Goal: Register for event/course: Sign up to attend an event or enroll in a course

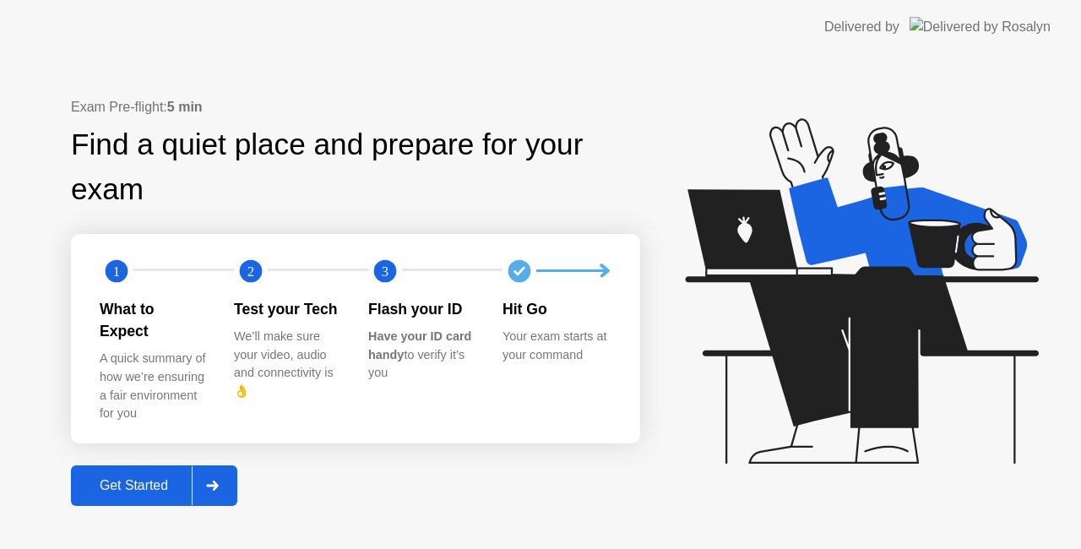
click at [219, 481] on icon at bounding box center [212, 486] width 13 height 10
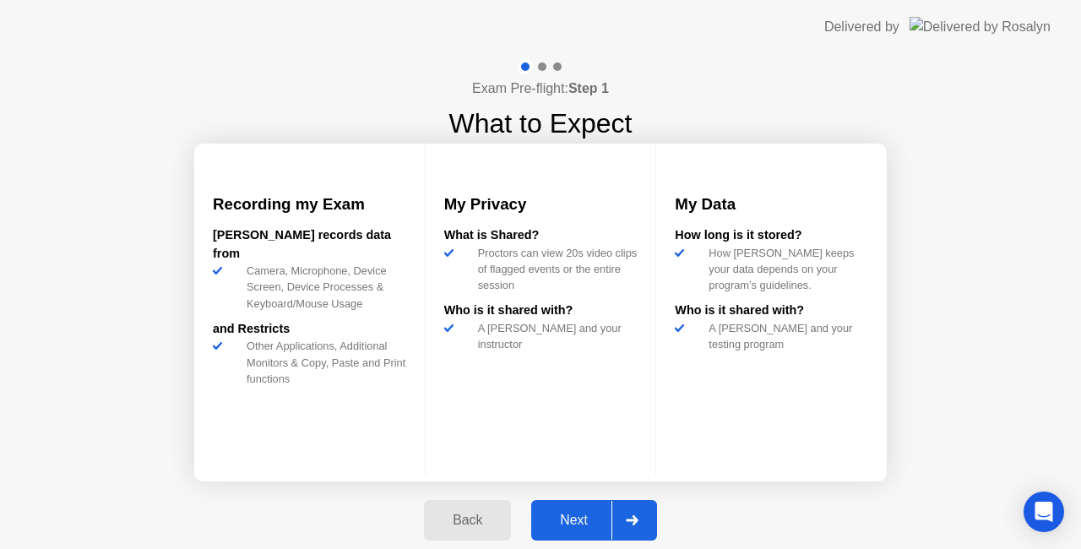
click at [575, 525] on div "Next" at bounding box center [573, 520] width 75 height 15
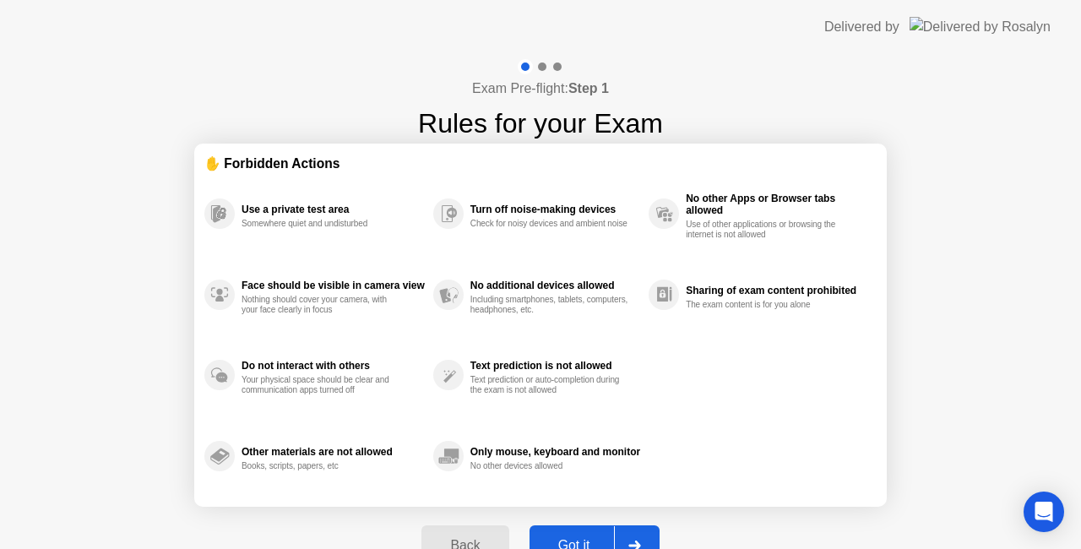
click at [639, 540] on div at bounding box center [634, 545] width 41 height 39
select select "**********"
select select "*******"
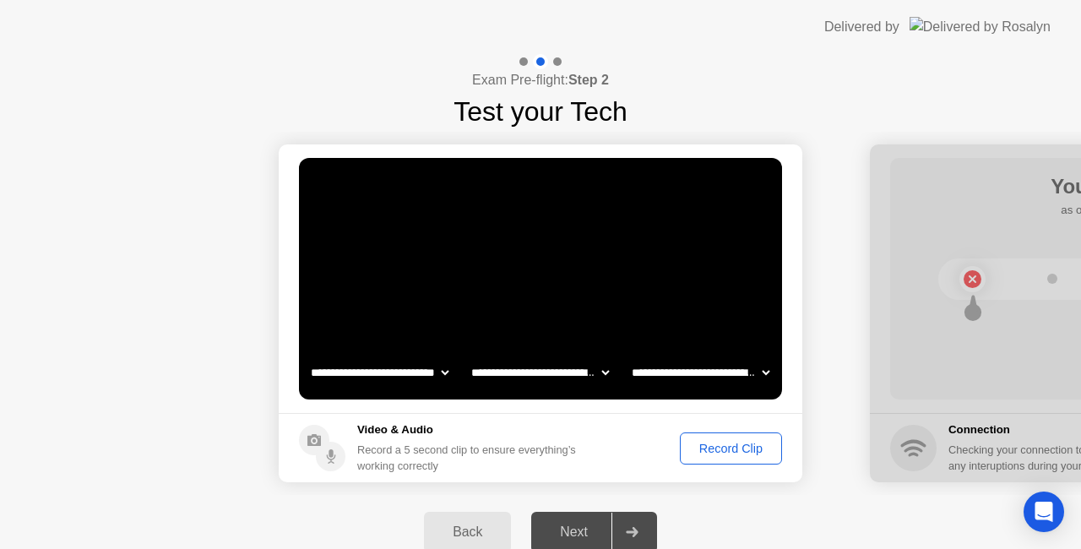
click at [741, 450] on div "Record Clip" at bounding box center [731, 449] width 90 height 14
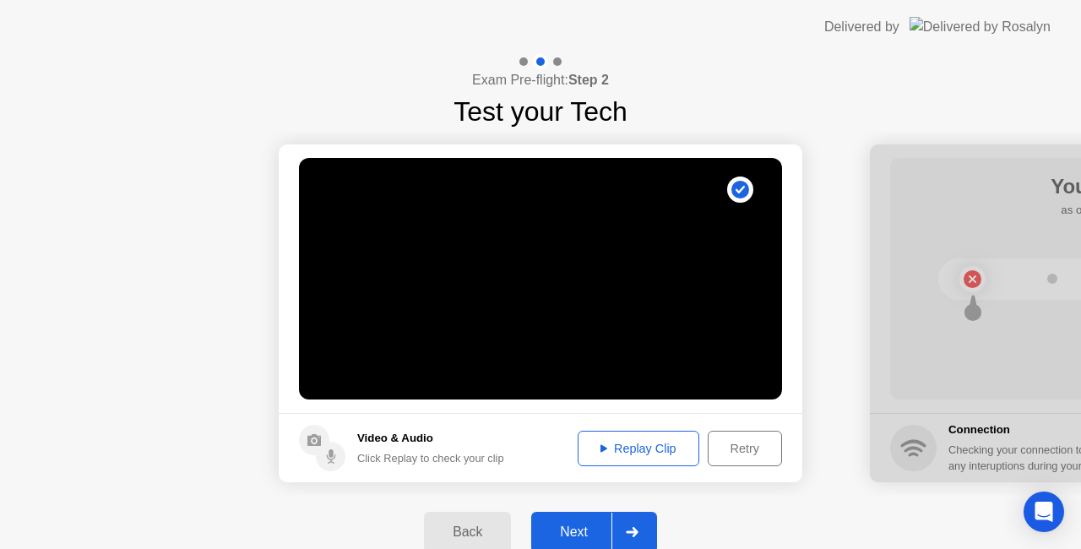
click at [656, 452] on div "Replay Clip" at bounding box center [639, 449] width 110 height 14
click at [565, 531] on div "Next" at bounding box center [573, 532] width 75 height 15
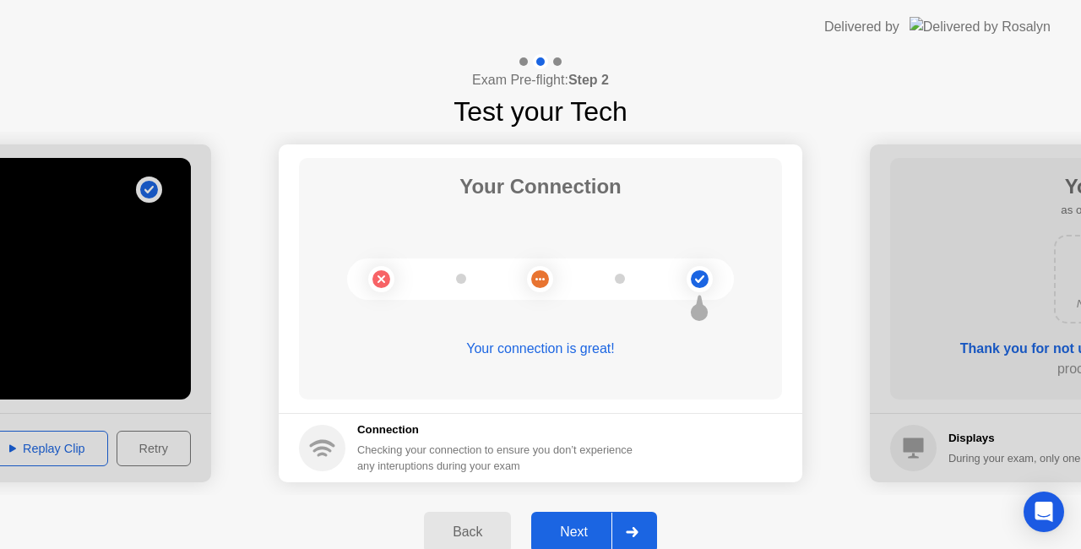
click at [565, 531] on div "Next" at bounding box center [573, 532] width 75 height 15
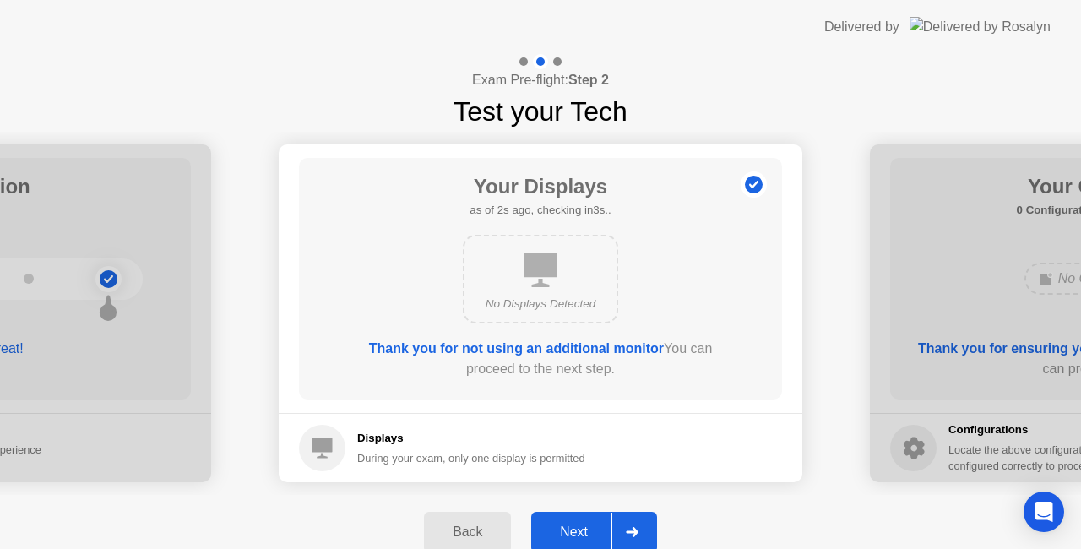
click at [565, 531] on div "Next" at bounding box center [573, 532] width 75 height 15
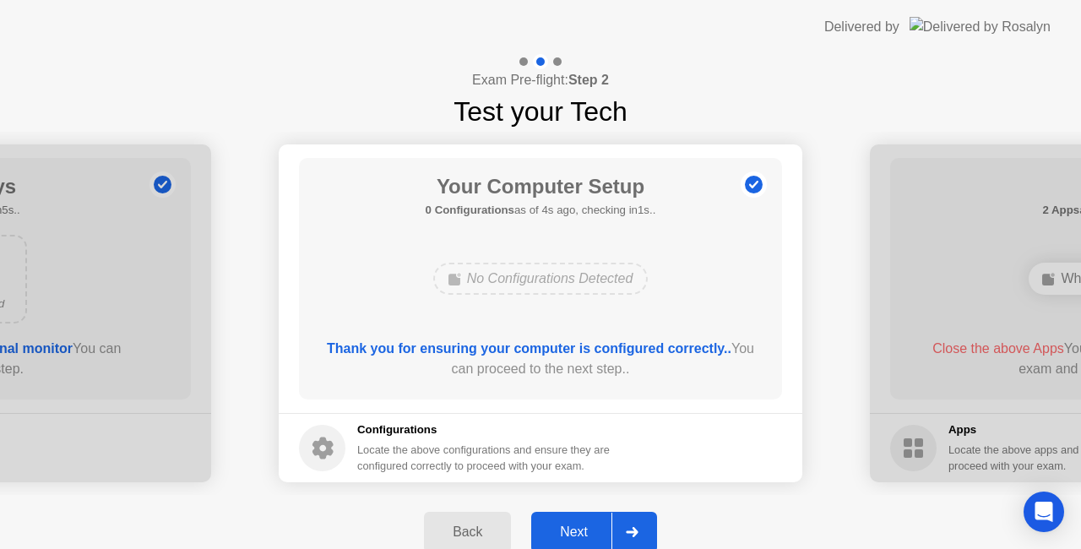
click at [565, 531] on div "Next" at bounding box center [573, 532] width 75 height 15
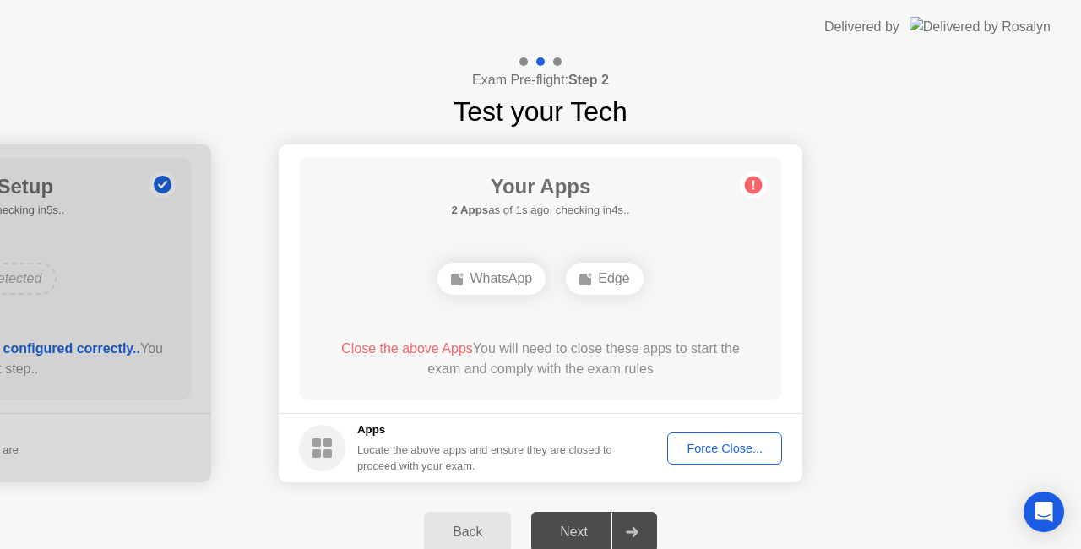
click at [705, 442] on div "Force Close..." at bounding box center [724, 449] width 103 height 14
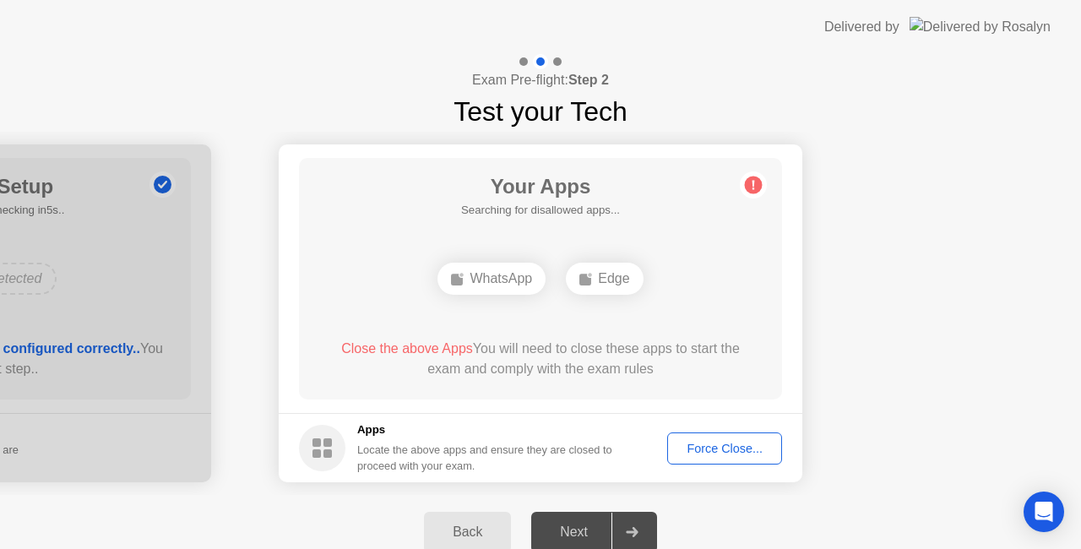
click at [735, 442] on div "Force Close..." at bounding box center [724, 449] width 103 height 14
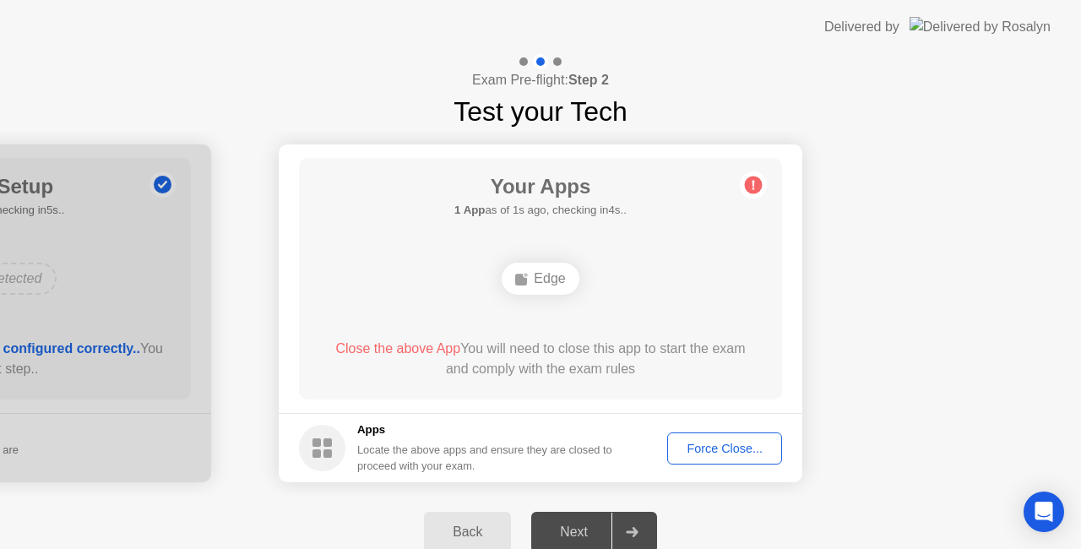
click at [704, 449] on div "Force Close..." at bounding box center [724, 449] width 103 height 14
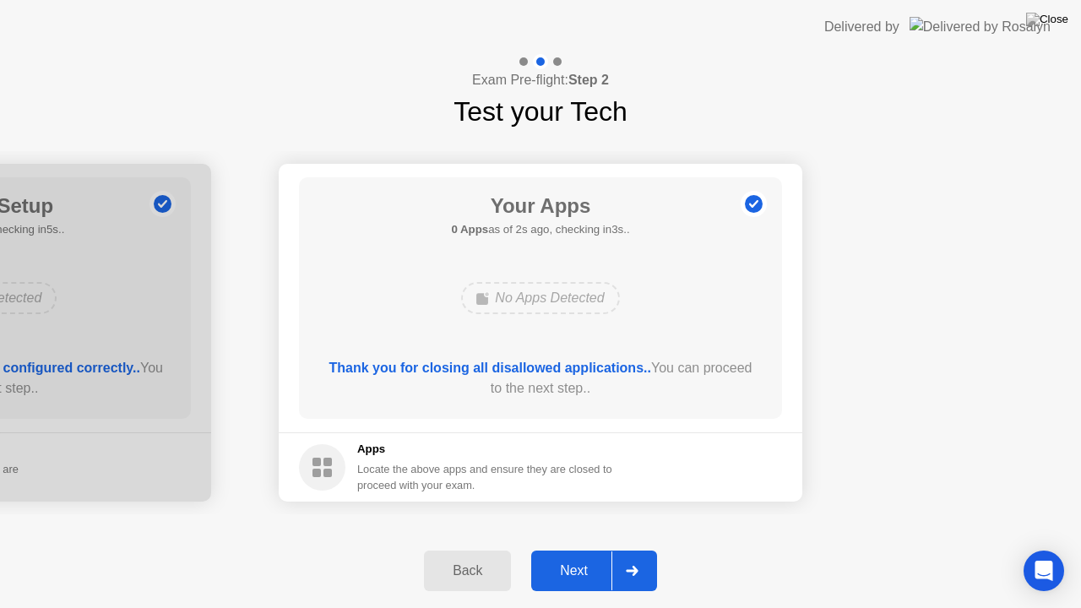
click at [577, 548] on div "Next" at bounding box center [573, 570] width 75 height 15
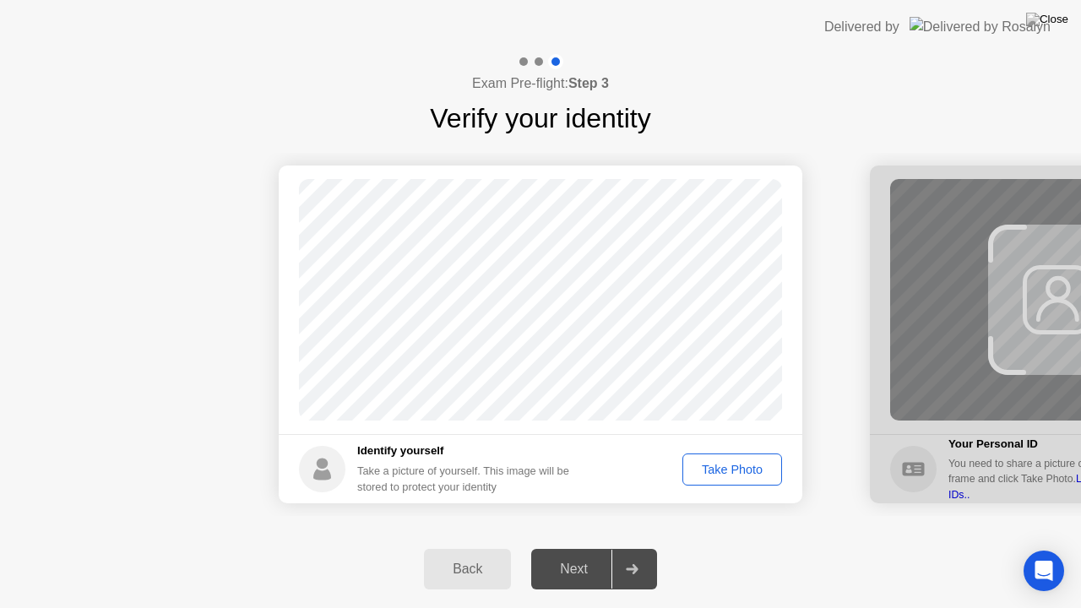
click at [713, 473] on div "Take Photo" at bounding box center [732, 470] width 88 height 14
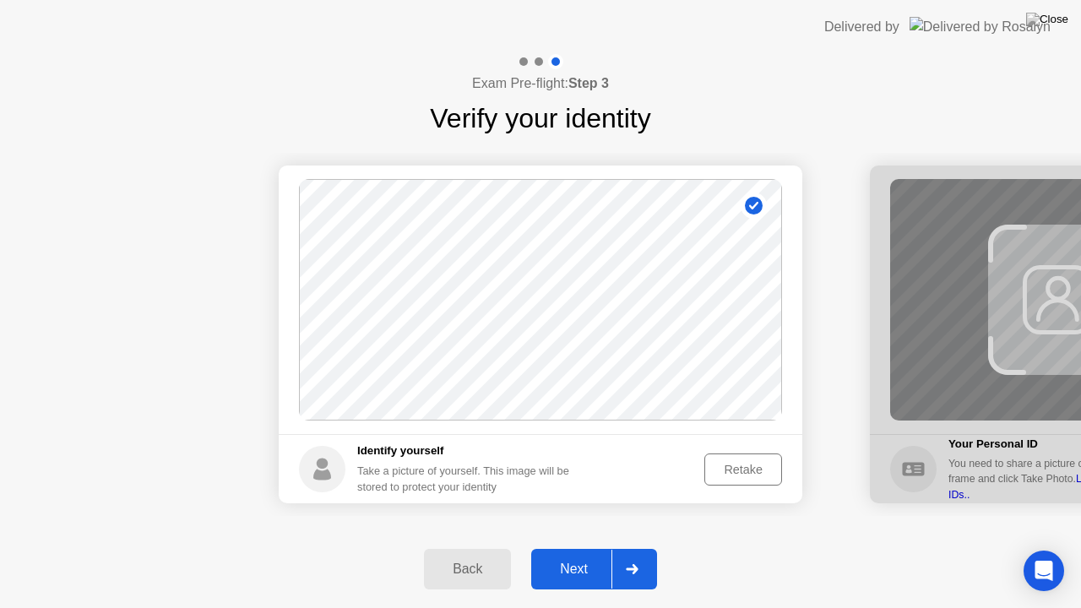
click at [650, 548] on div at bounding box center [632, 569] width 41 height 39
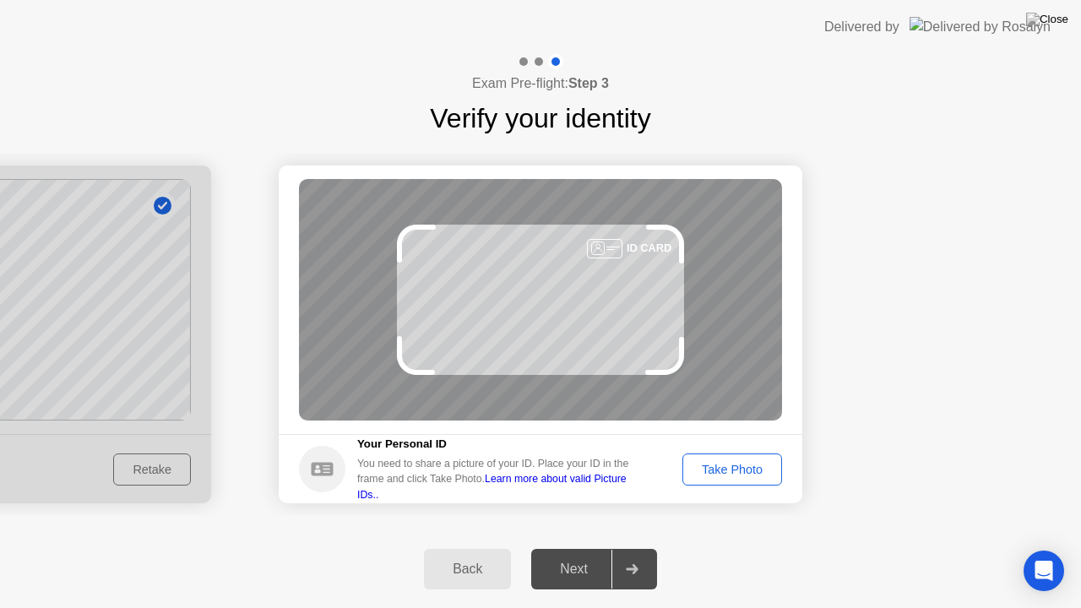
click at [711, 463] on div "Take Photo" at bounding box center [732, 470] width 88 height 14
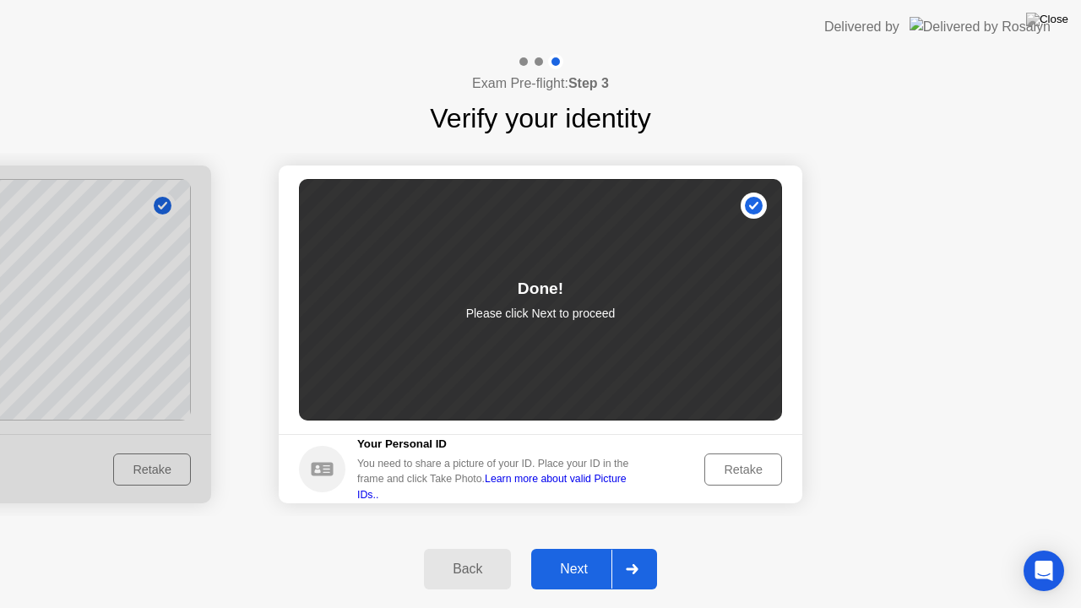
click at [591, 548] on div "Next" at bounding box center [573, 569] width 75 height 15
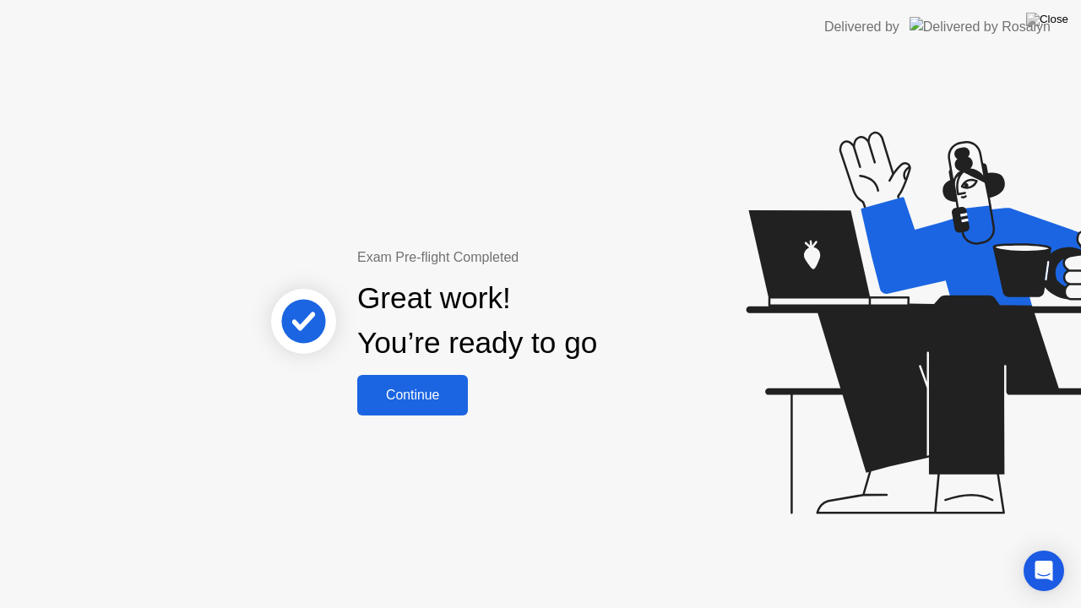
click at [422, 399] on div "Continue" at bounding box center [412, 395] width 101 height 15
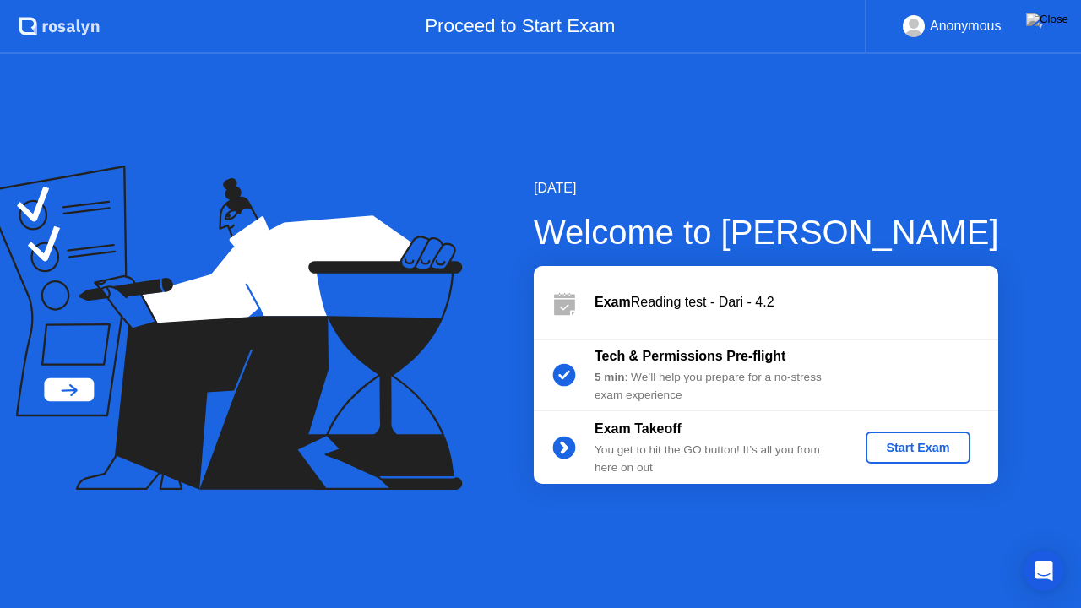
click at [917, 444] on div "Start Exam" at bounding box center [918, 448] width 90 height 14
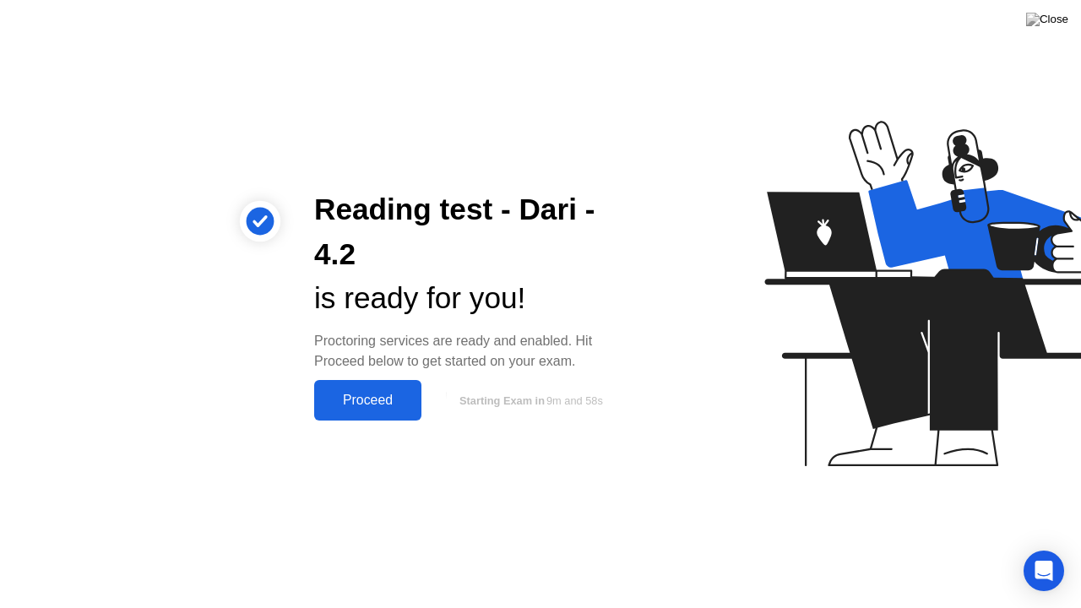
click at [365, 400] on div "Proceed" at bounding box center [367, 400] width 97 height 15
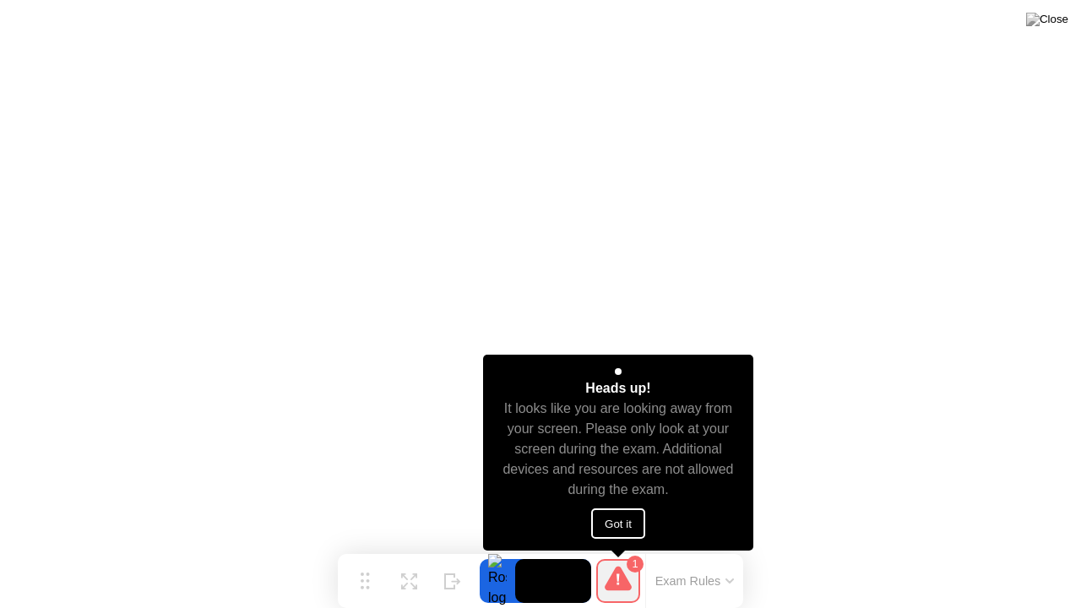
click at [621, 506] on div "Heads up! It looks like you are looking away from your screen. Please only look…" at bounding box center [618, 453] width 271 height 196
click at [620, 520] on button "Got it" at bounding box center [618, 524] width 54 height 30
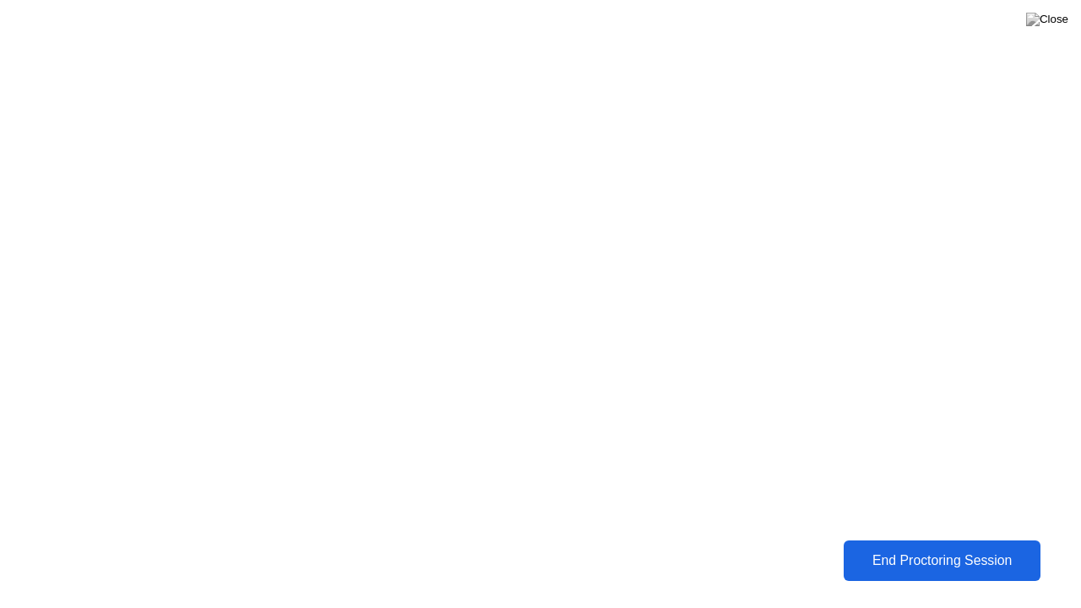
click at [906, 548] on div "End Proctoring Session" at bounding box center [942, 561] width 193 height 16
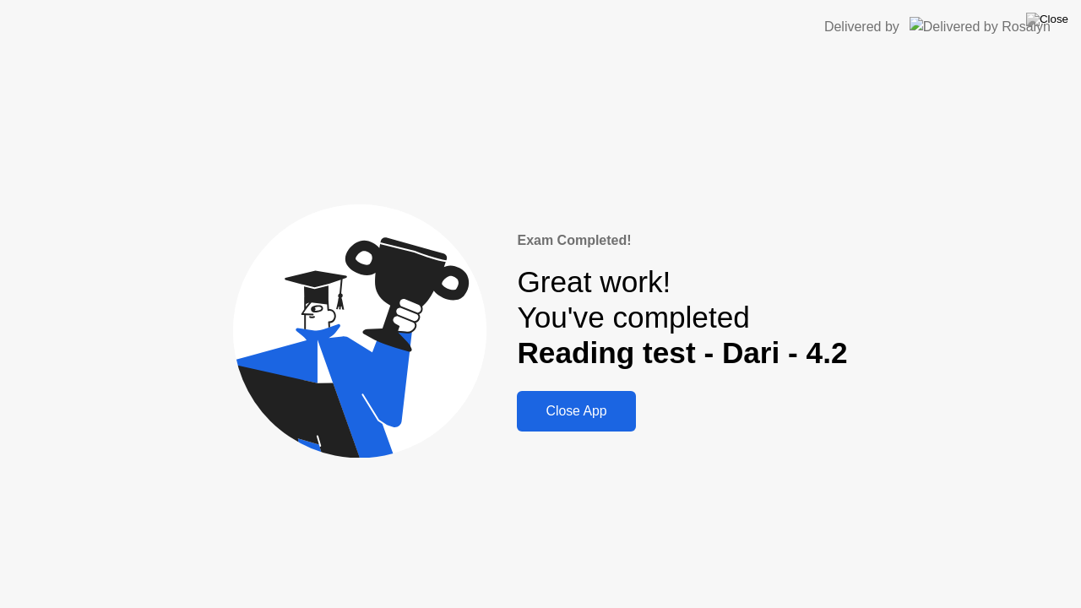
click at [578, 416] on div "Close App" at bounding box center [576, 411] width 108 height 15
